Goal: Find specific page/section: Find specific page/section

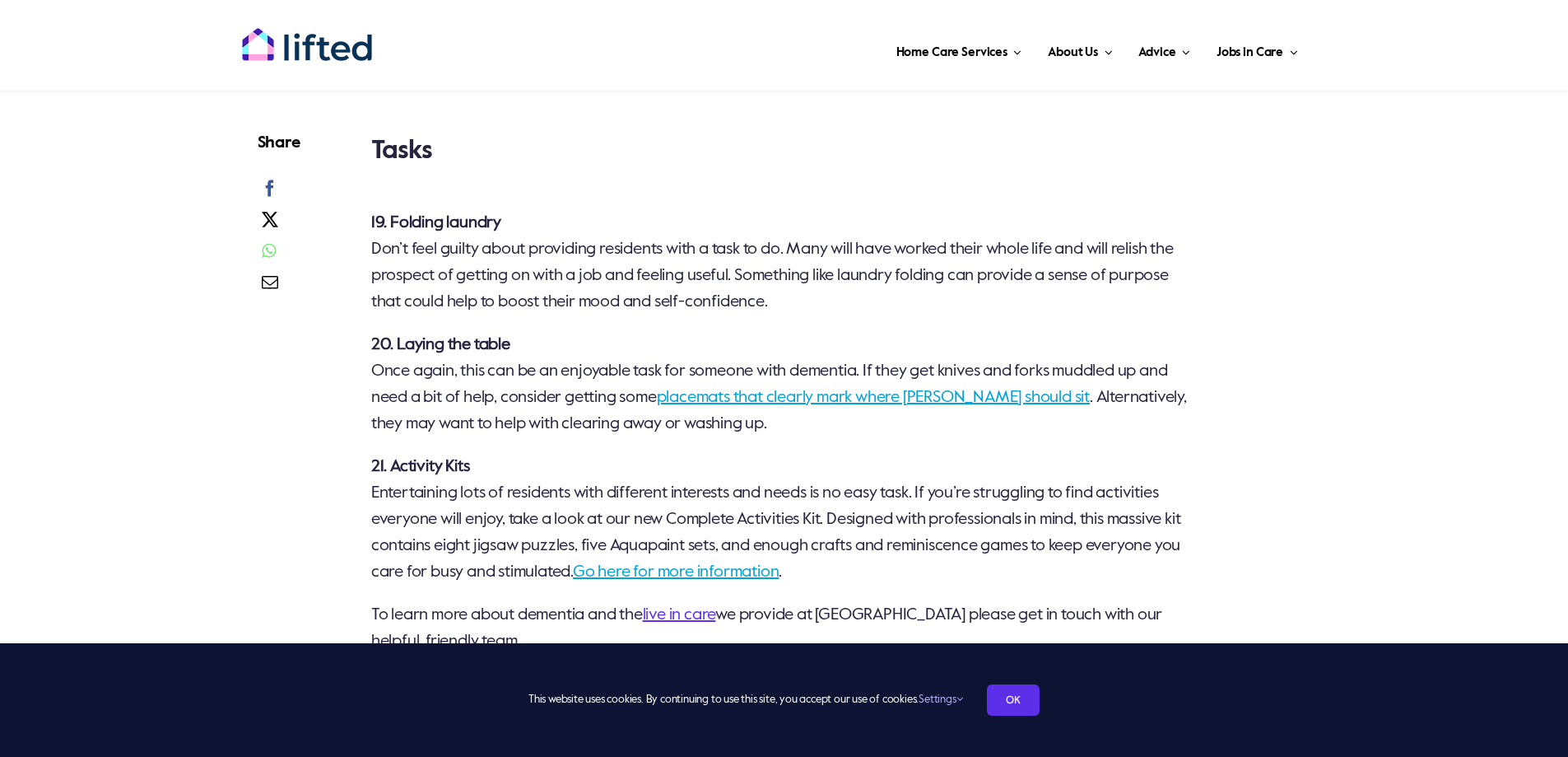
scroll to position [4035, 0]
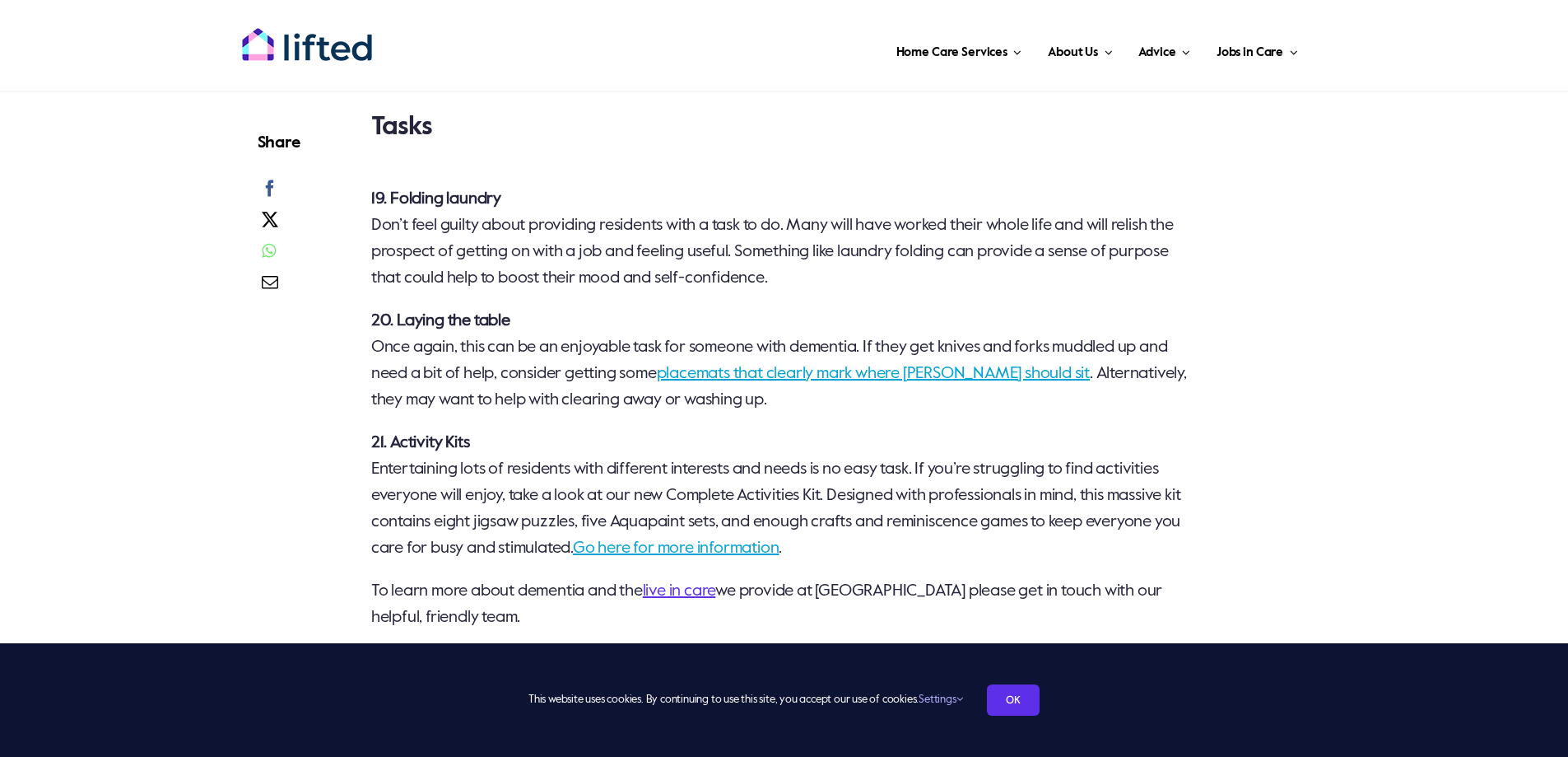
click at [763, 382] on link "placemats that clearly mark where [PERSON_NAME] should sit" at bounding box center [874, 373] width 433 height 17
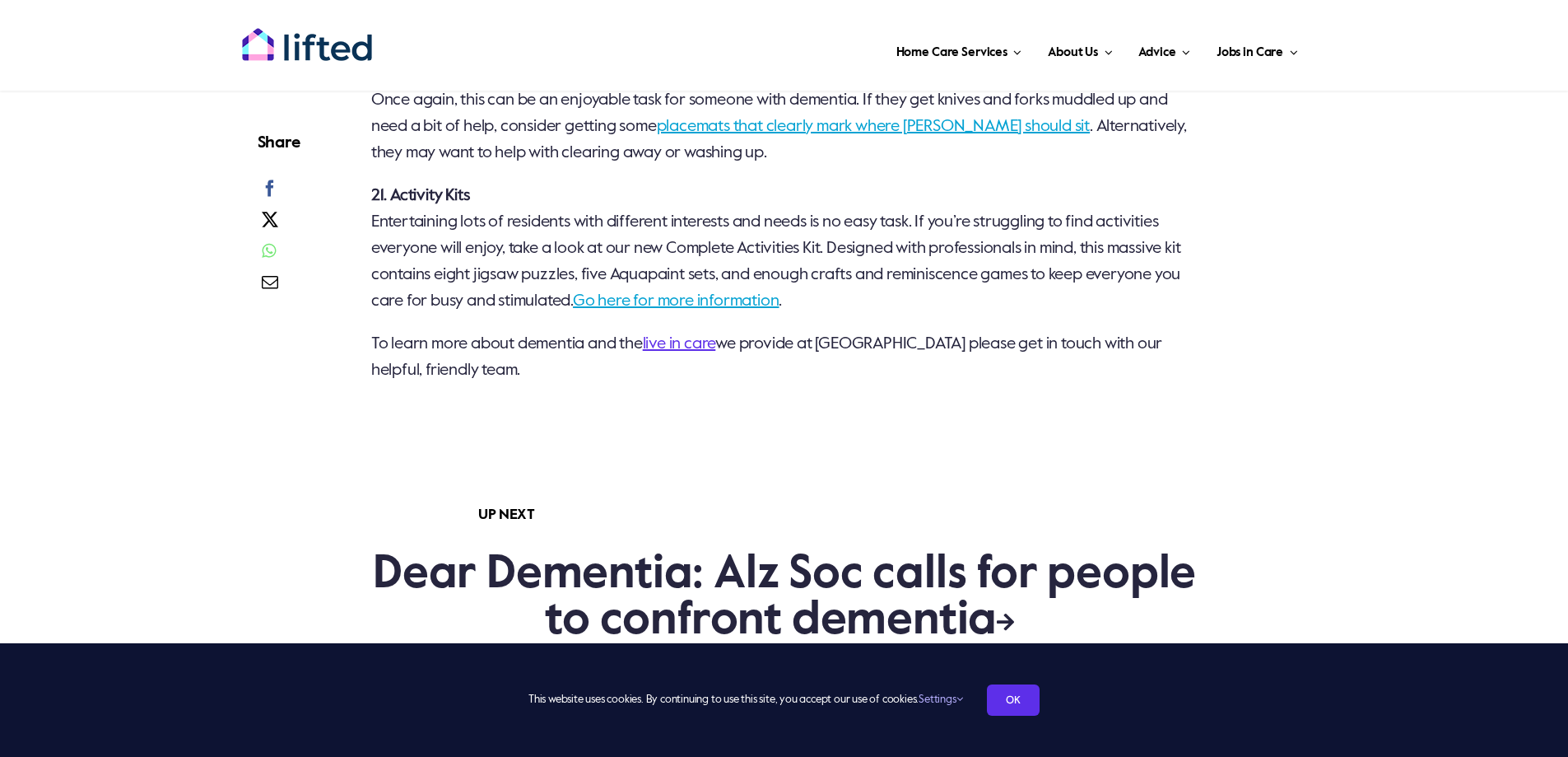
scroll to position [4118, 0]
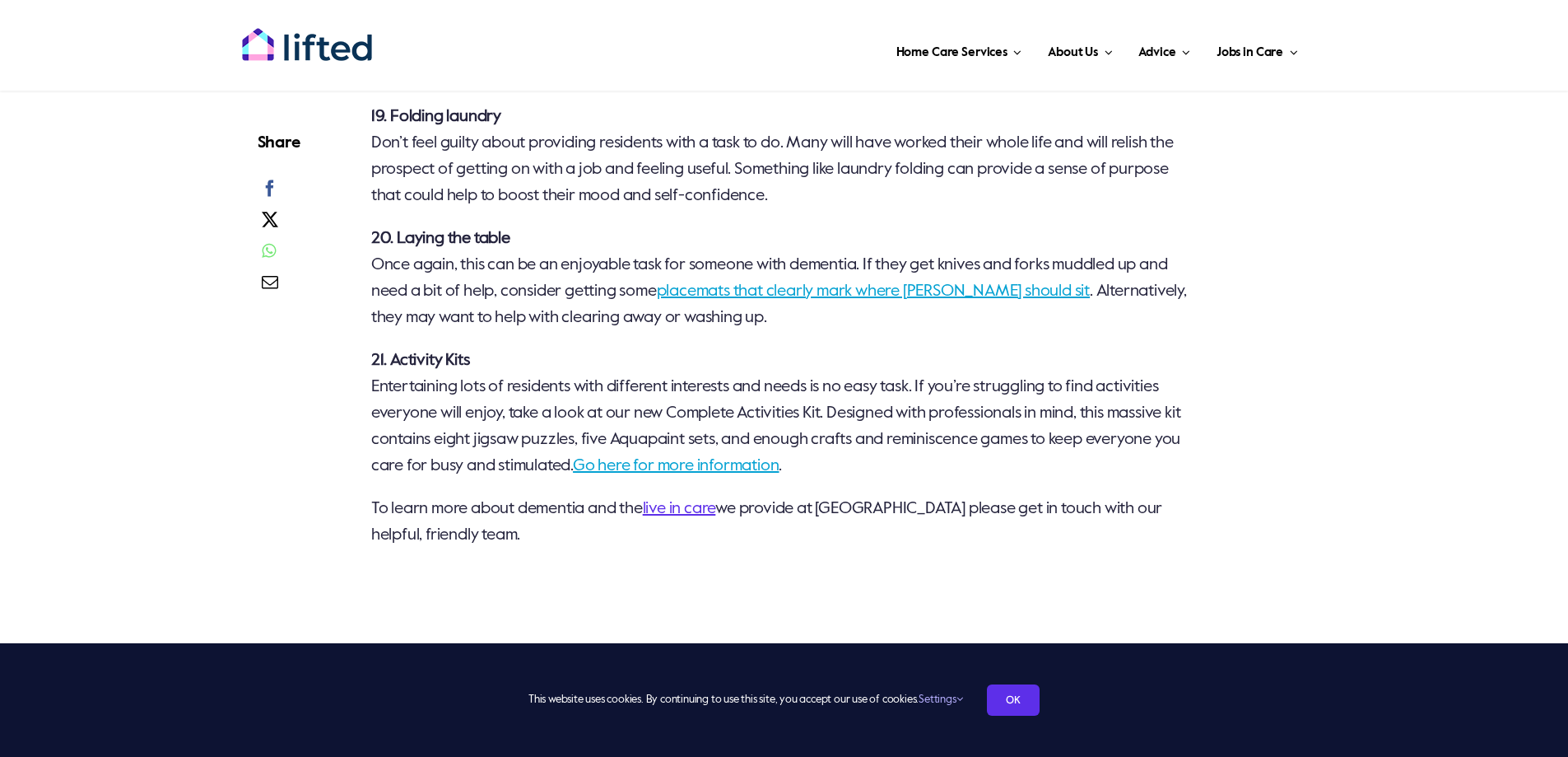
click at [791, 300] on link "placemats that clearly mark where [PERSON_NAME] should sit" at bounding box center [874, 291] width 433 height 17
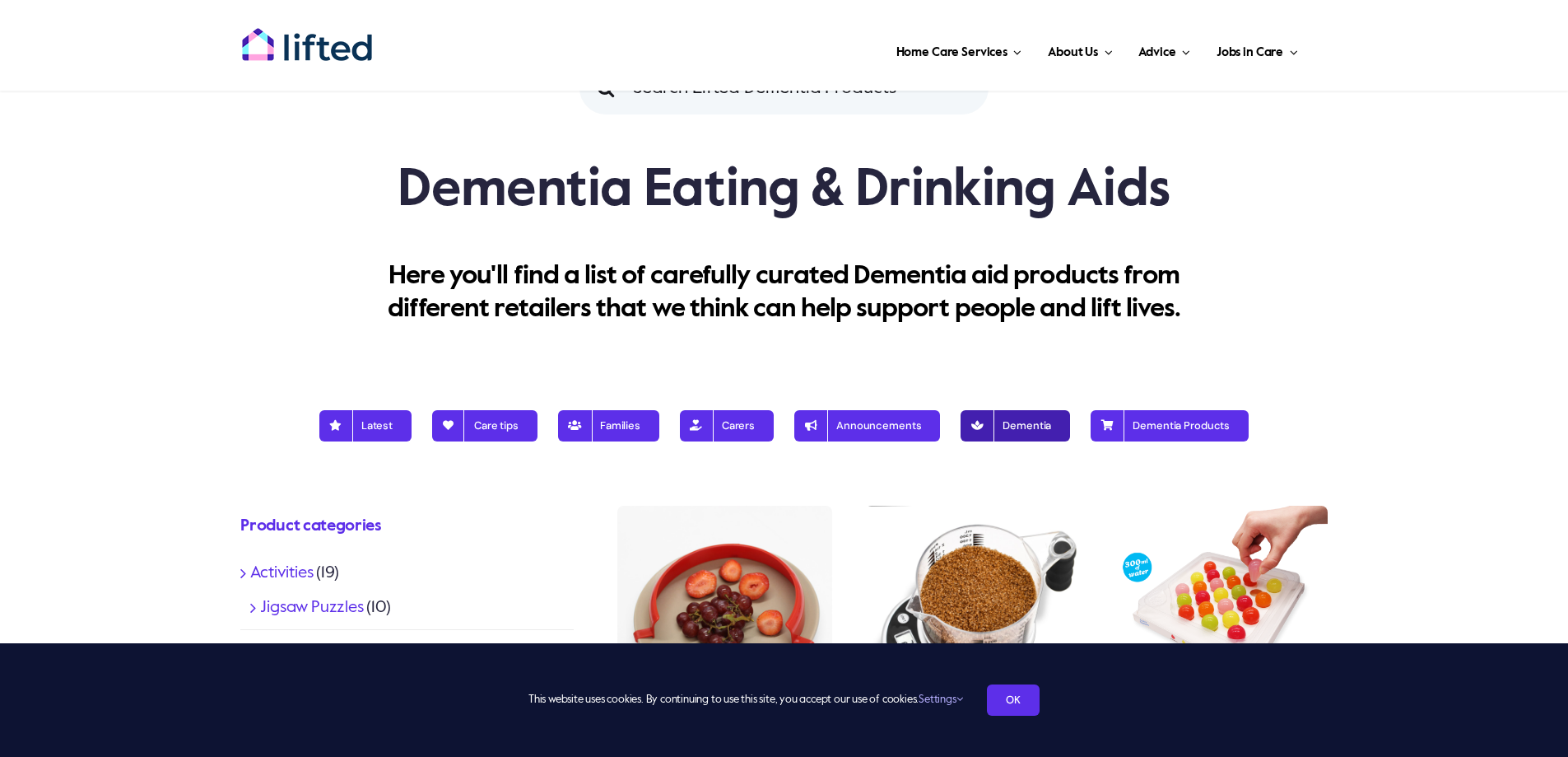
scroll to position [83, 0]
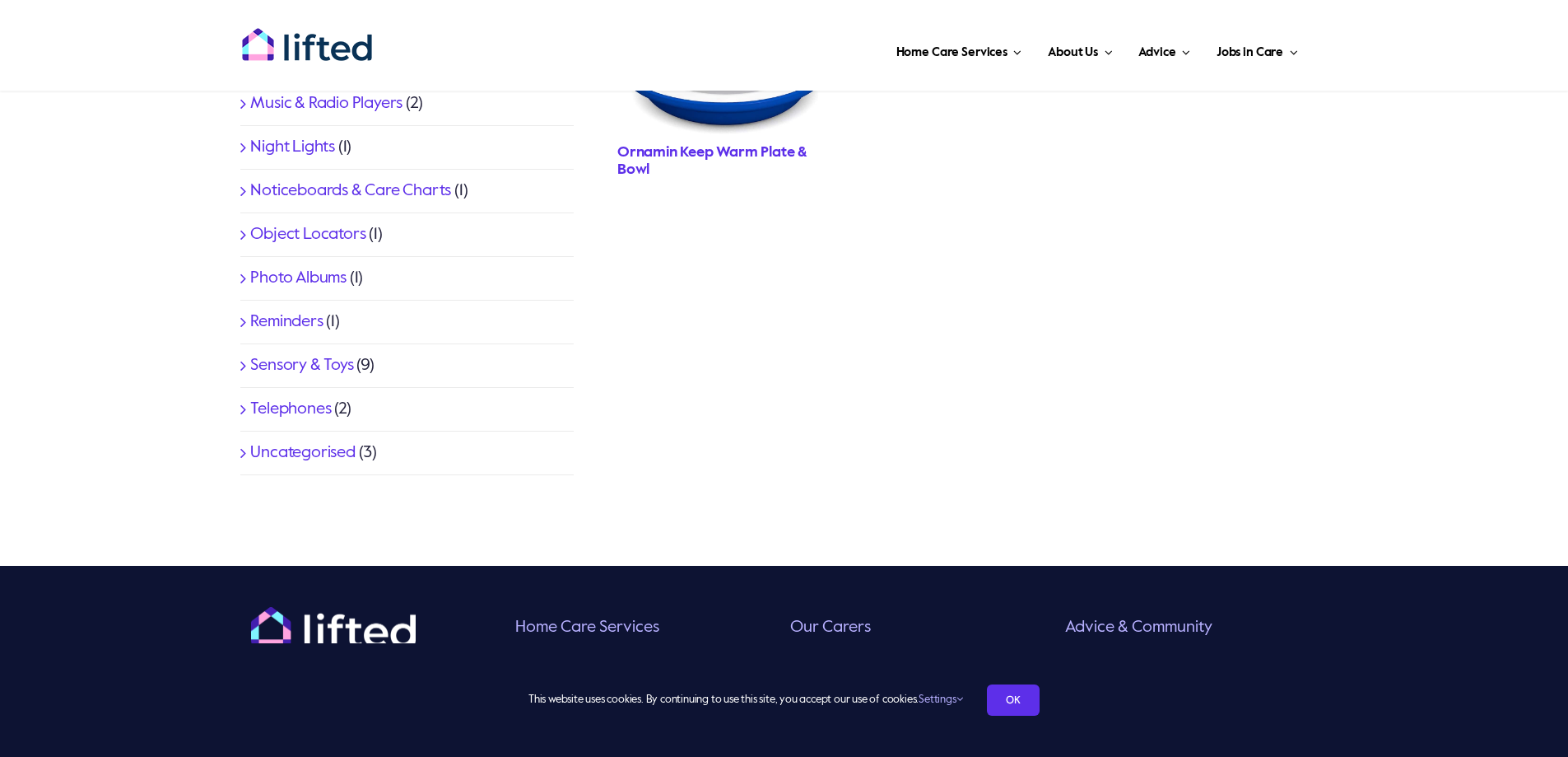
scroll to position [906, 0]
